Goal: Submit feedback/report problem

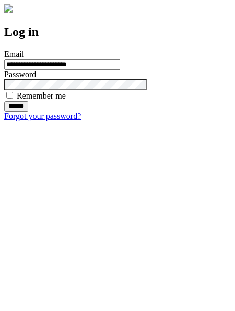
type input "**********"
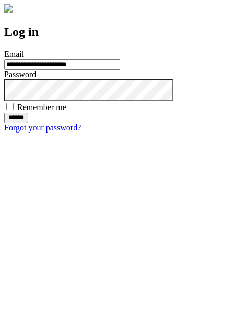
click at [28, 123] on input "******" at bounding box center [16, 118] width 24 height 10
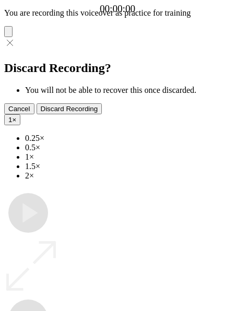
type input "**********"
